Goal: Check status: Check status

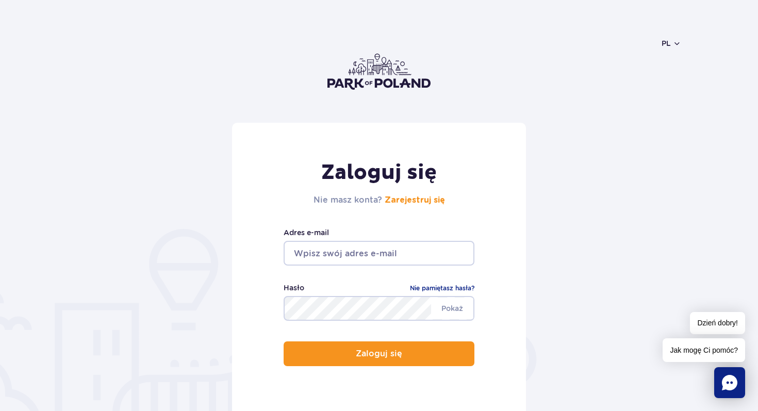
type input "[EMAIL_ADDRESS][DOMAIN_NAME]"
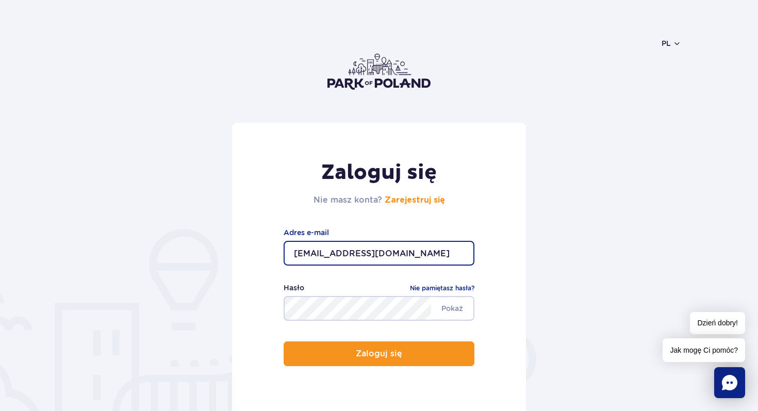
click at [371, 252] on input "[EMAIL_ADDRESS][DOMAIN_NAME]" at bounding box center [379, 253] width 191 height 25
click at [518, 73] on header "pl PL EN UA" at bounding box center [379, 72] width 604 height 102
click at [612, 169] on form "Zaloguj się Nie masz konta? Zarejestruj się [EMAIL_ADDRESS][DOMAIN_NAME] Adres …" at bounding box center [379, 271] width 604 height 297
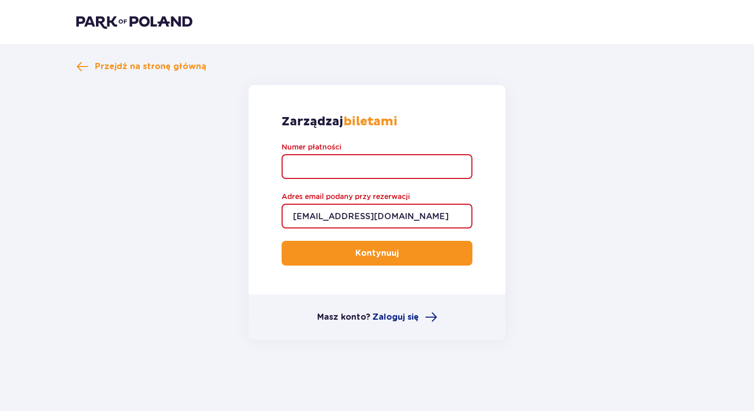
click at [312, 162] on input "Numer płatności" at bounding box center [377, 166] width 191 height 25
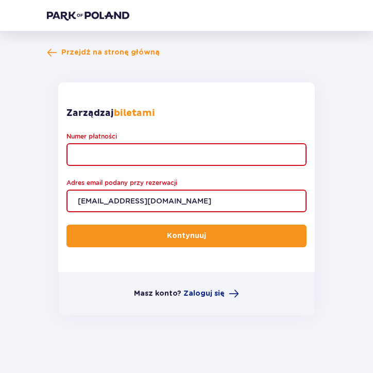
click at [128, 156] on input "Numer płatności" at bounding box center [187, 154] width 240 height 23
